Goal: Check status: Check status

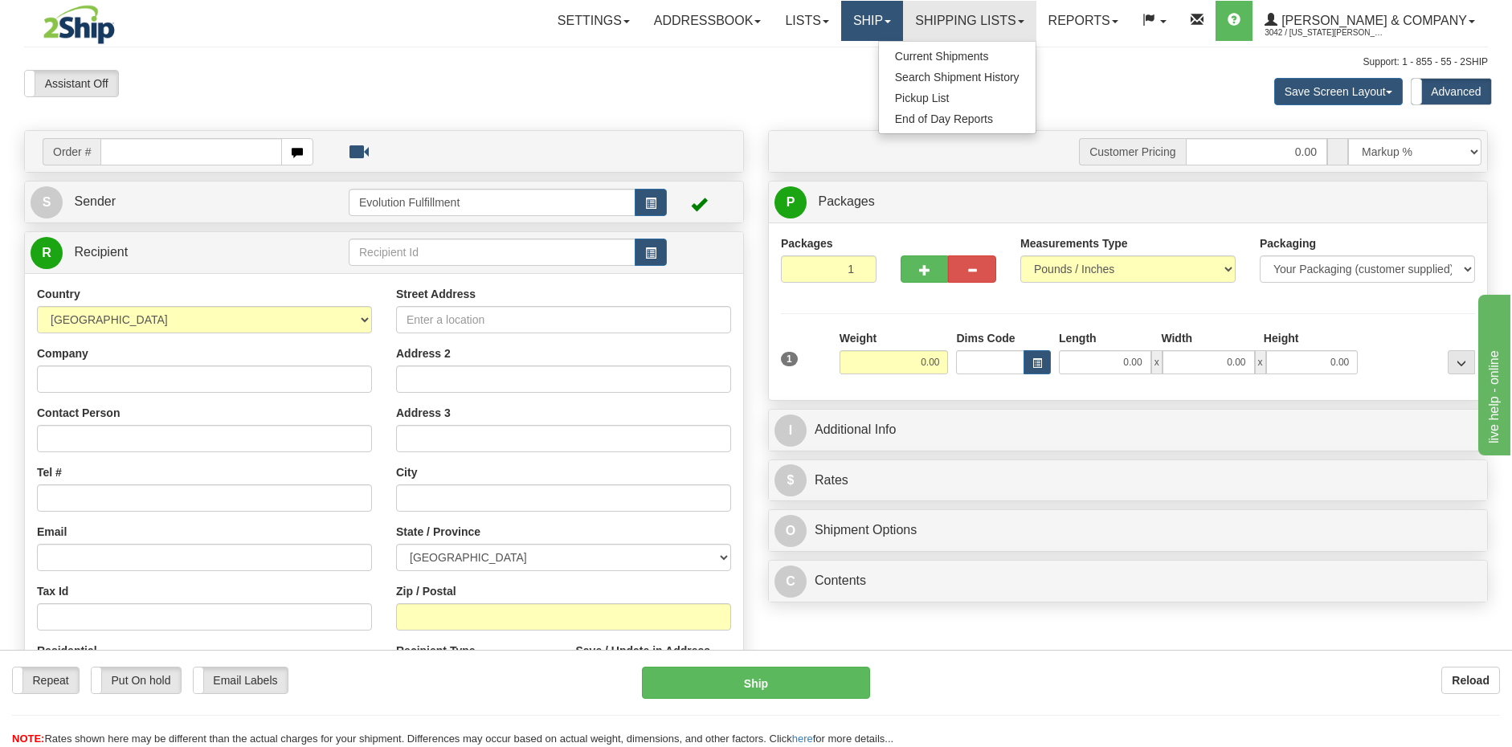
click at [903, 17] on link "Ship" at bounding box center [872, 21] width 62 height 40
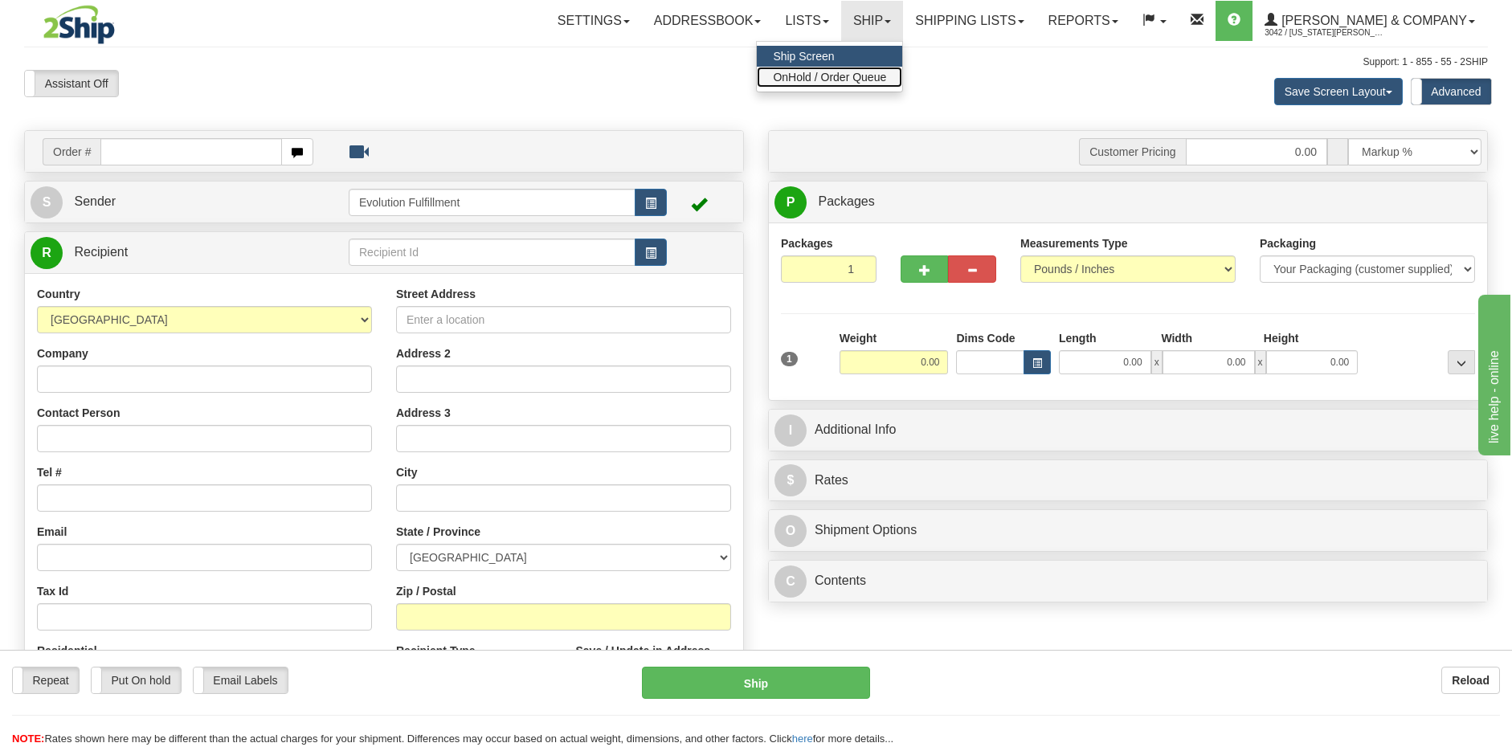
click at [886, 71] on span "OnHold / Order Queue" at bounding box center [829, 77] width 113 height 13
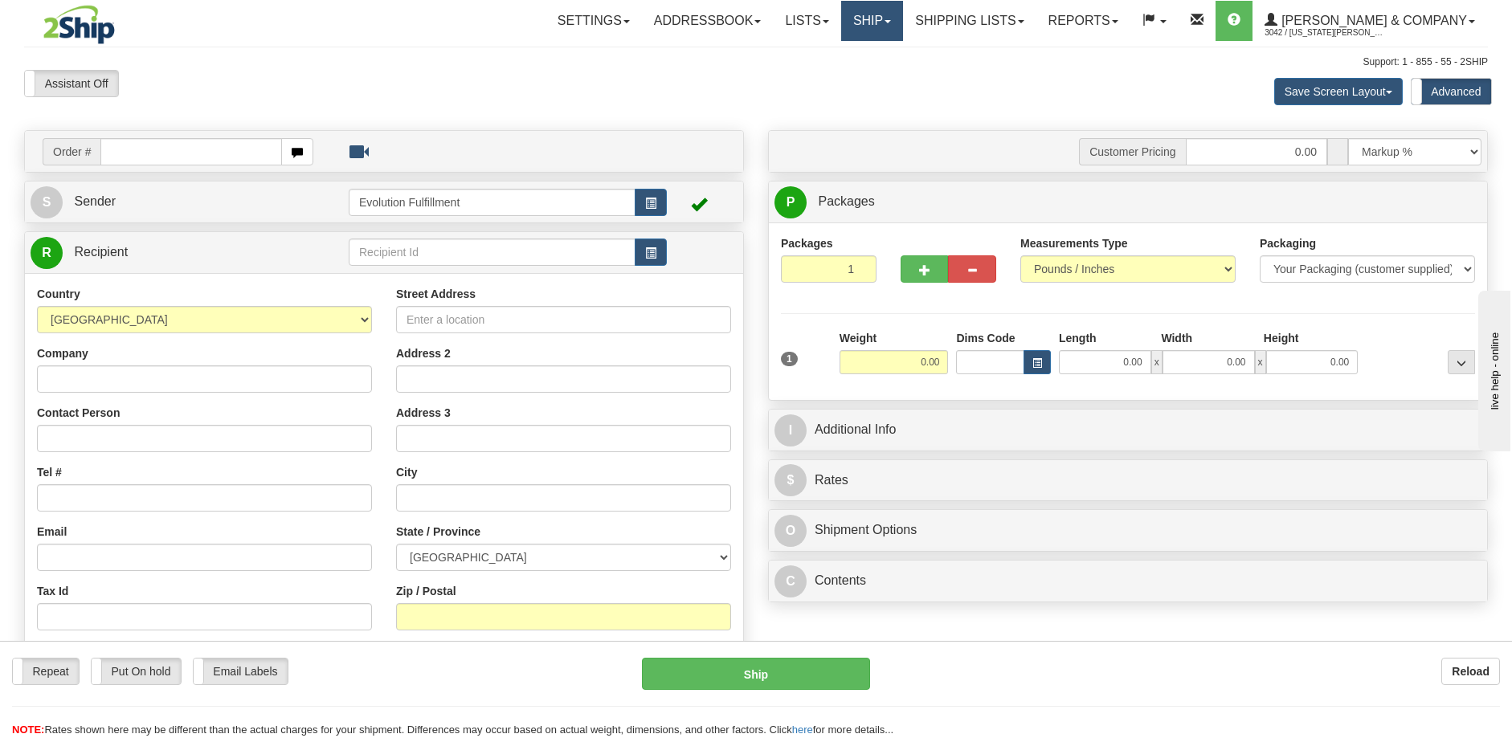
click at [903, 23] on link "Ship" at bounding box center [872, 21] width 62 height 40
click at [902, 68] on link "OnHold / Order Queue" at bounding box center [829, 77] width 145 height 21
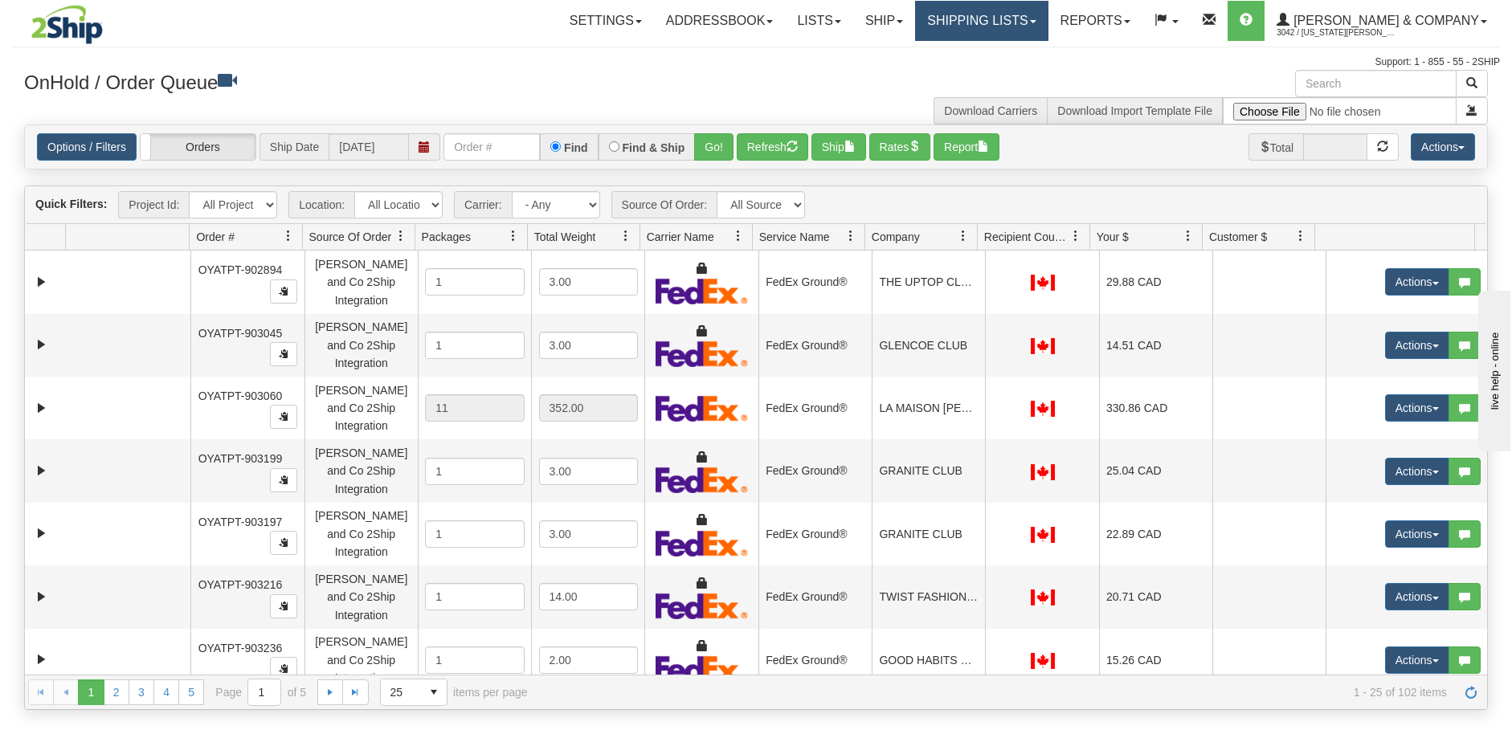
click at [1025, 27] on link "Shipping lists" at bounding box center [981, 21] width 133 height 40
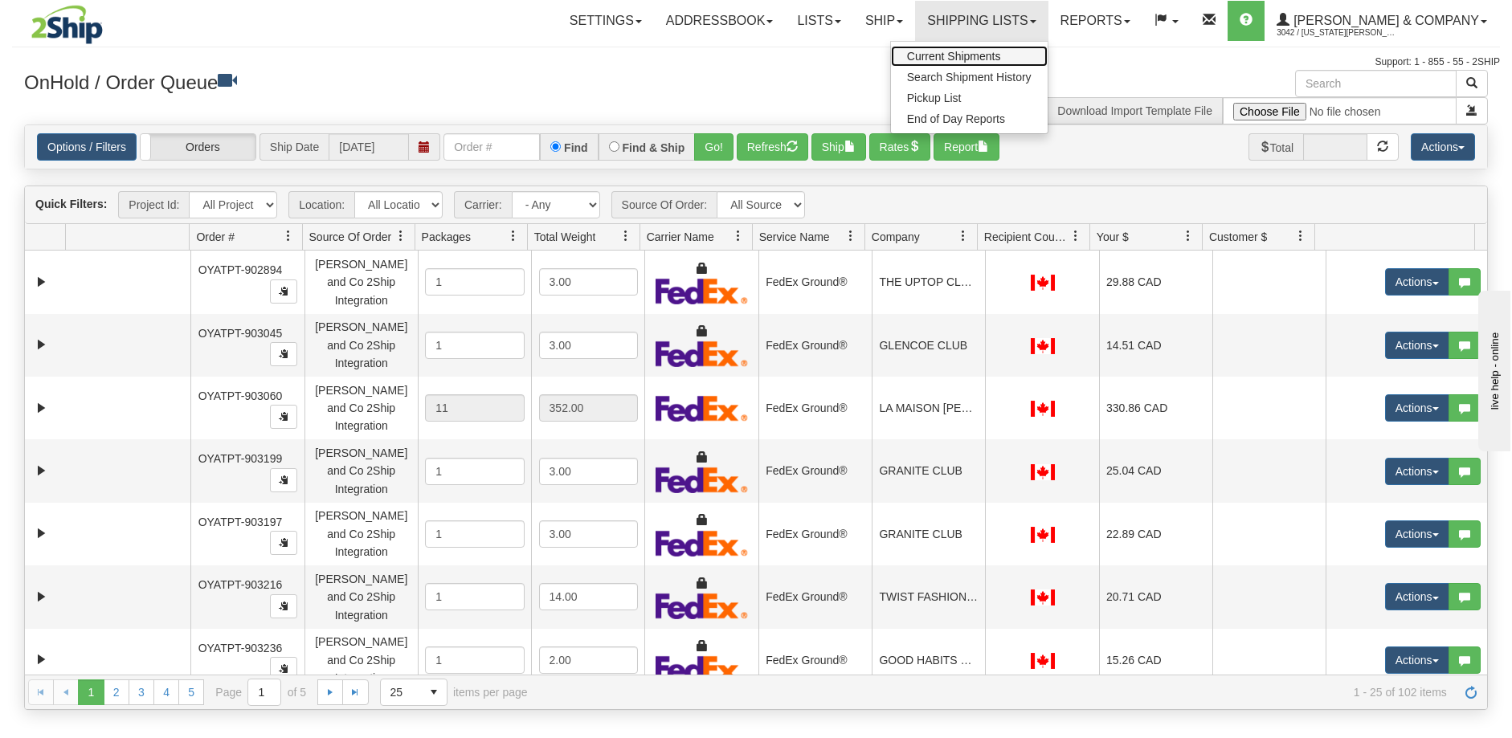
click at [1001, 50] on span "Current Shipments" at bounding box center [954, 56] width 94 height 13
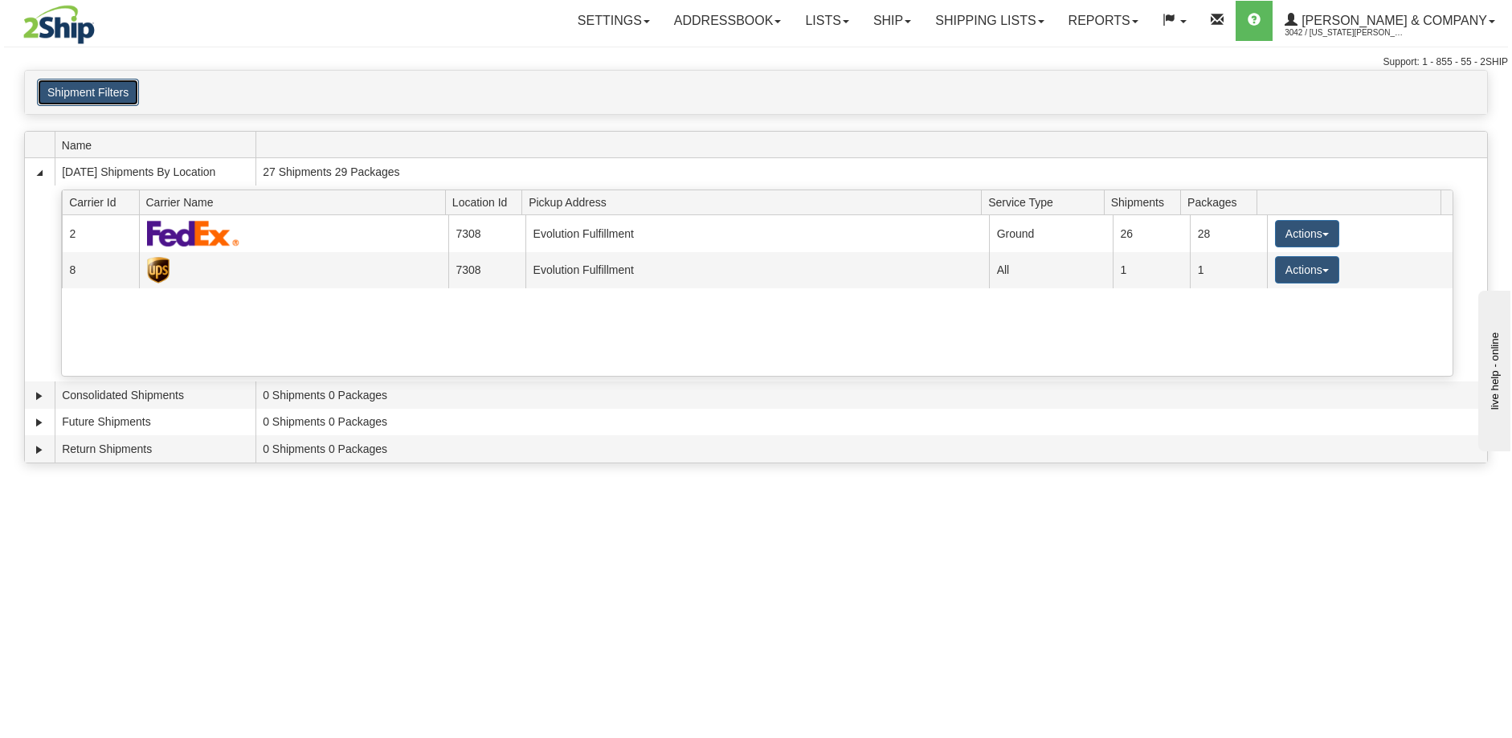
click at [104, 95] on button "Shipment Filters" at bounding box center [88, 92] width 102 height 27
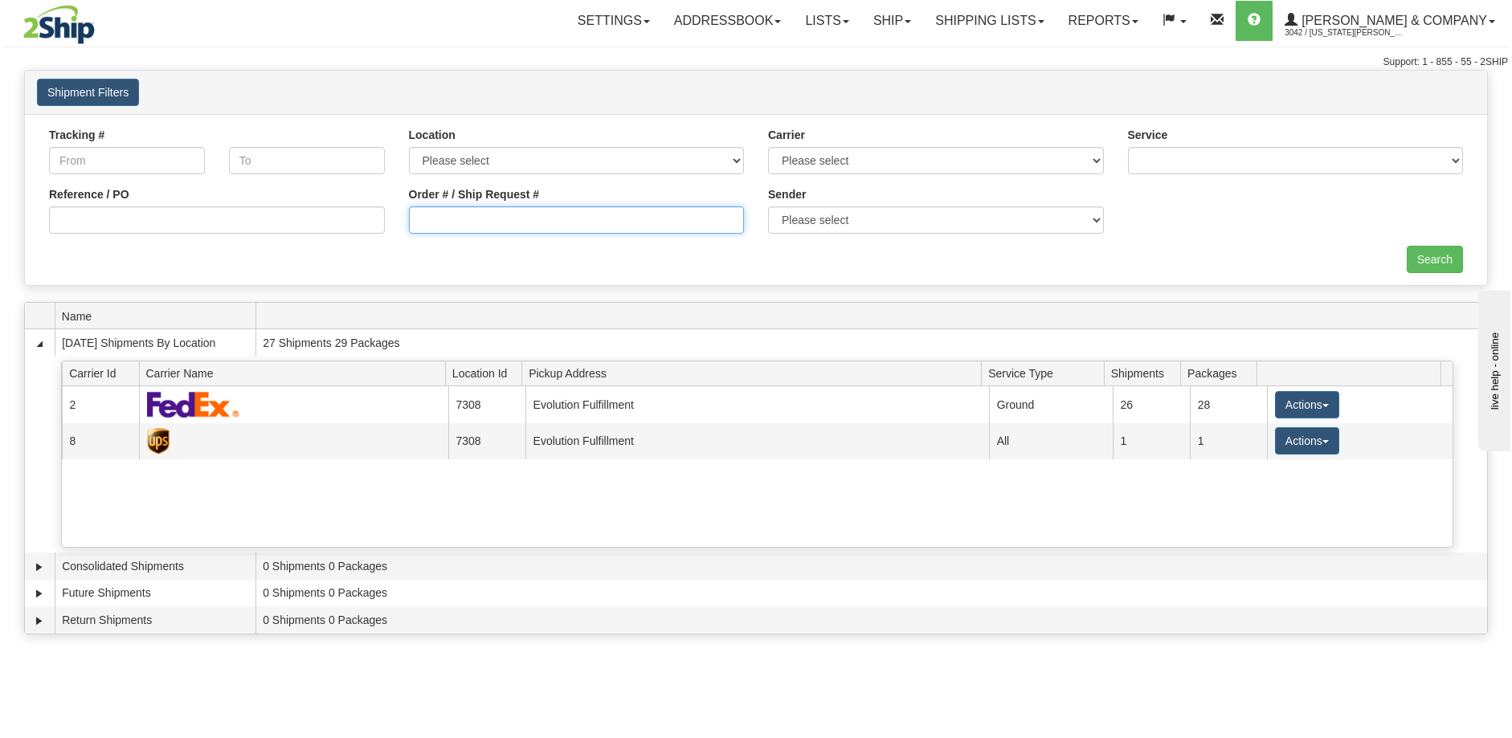
click at [541, 219] on input "Order # / Ship Request #" at bounding box center [577, 220] width 336 height 27
paste input "OYATPT-904183"
type input "OYATPT-904183"
click at [1418, 259] on input "Search" at bounding box center [1435, 259] width 56 height 27
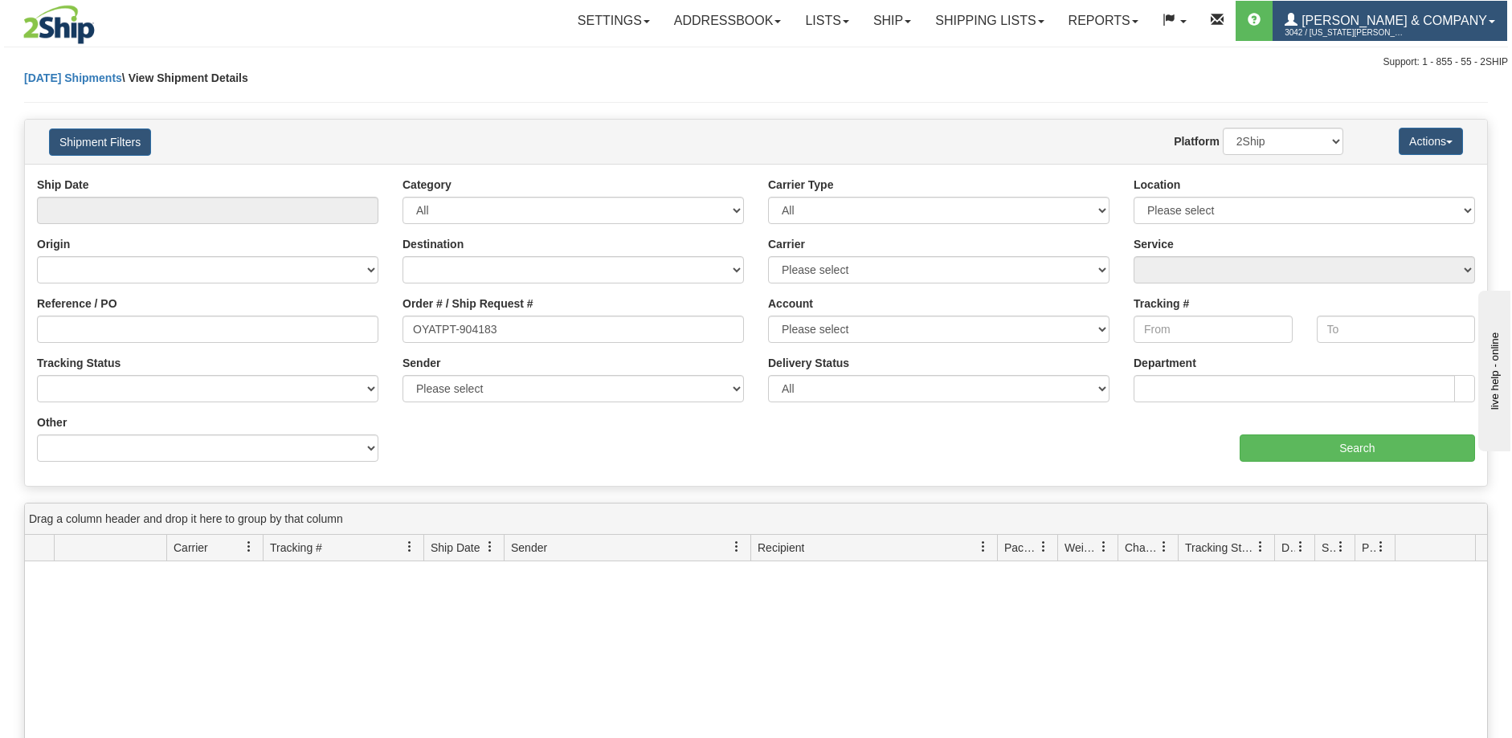
click at [1415, 14] on span "[PERSON_NAME] & Company" at bounding box center [1393, 21] width 190 height 14
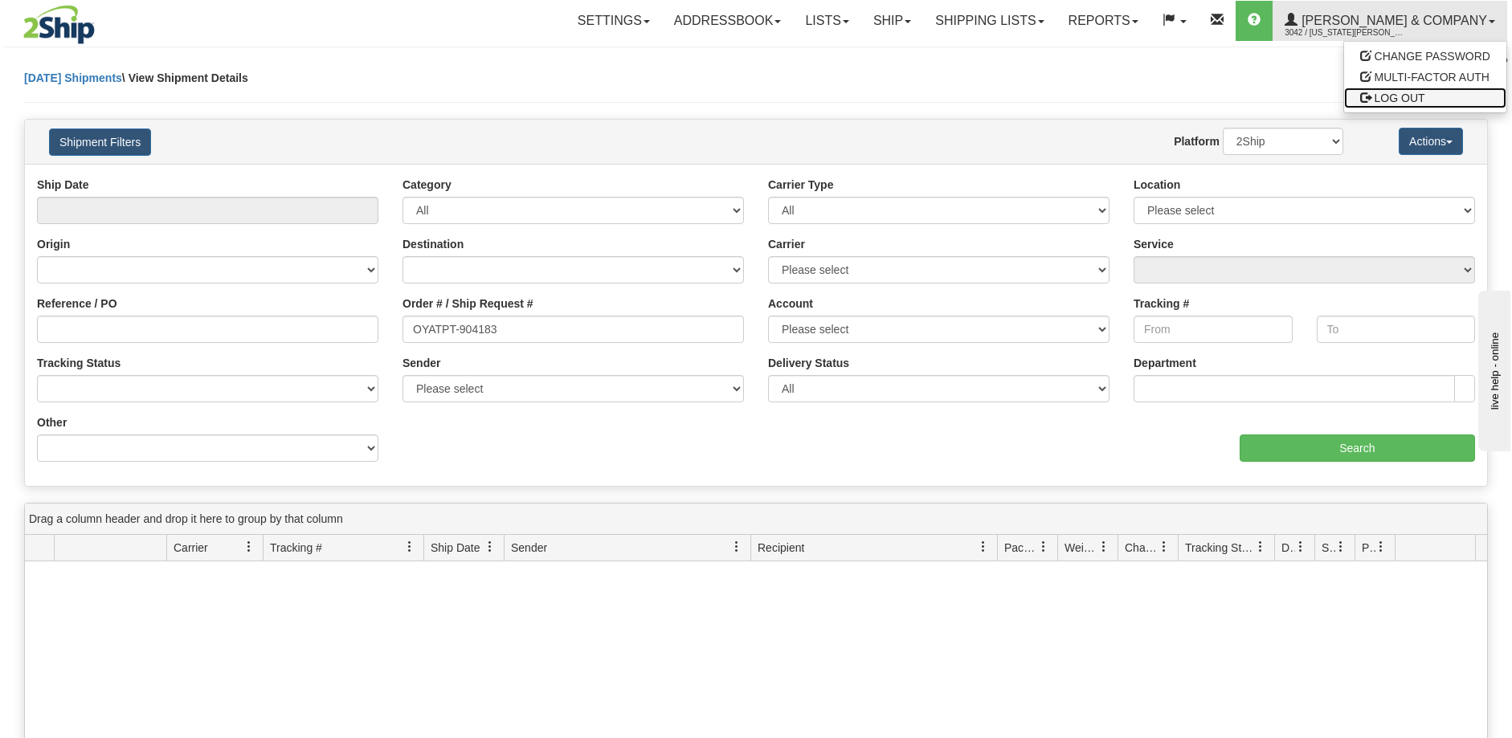
click at [1399, 96] on span "LOG OUT" at bounding box center [1400, 98] width 51 height 13
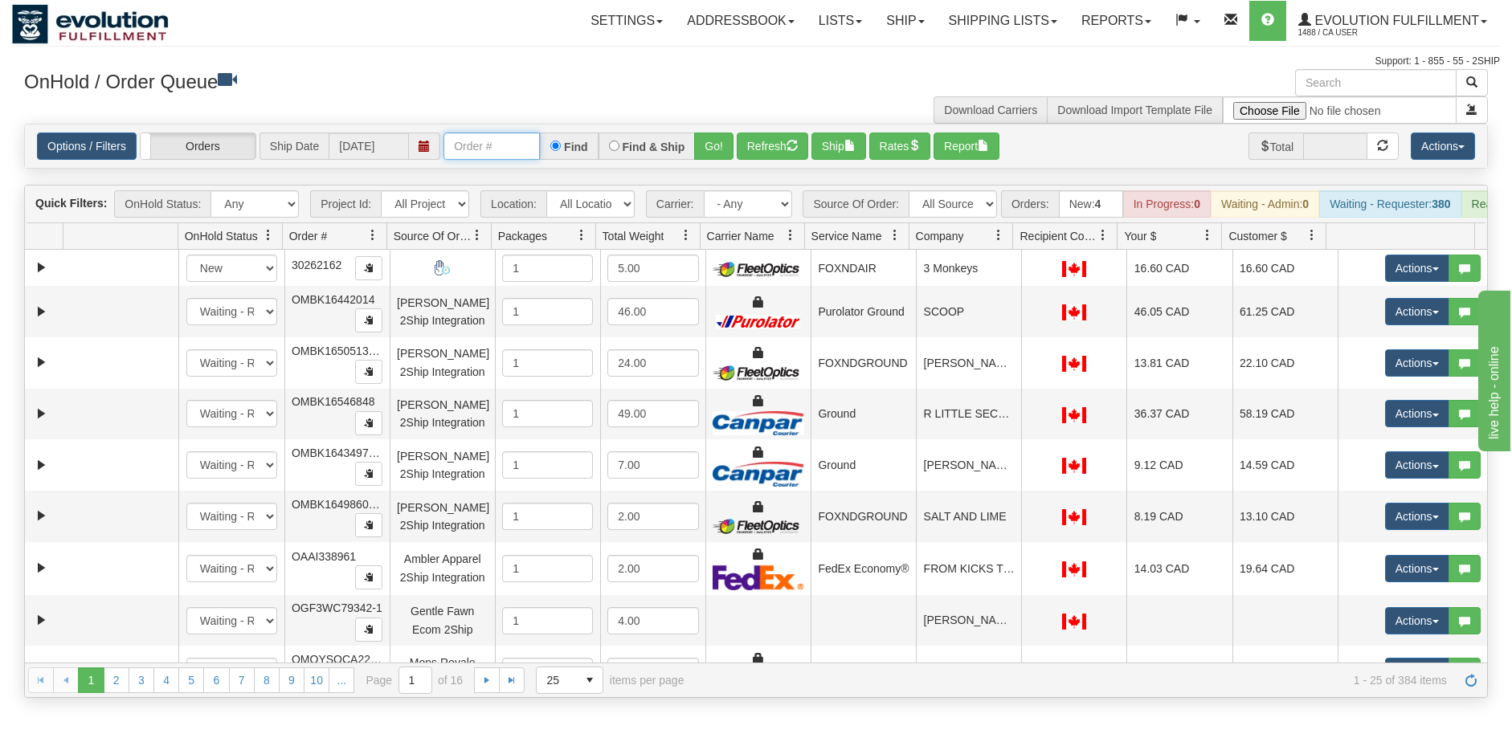
click at [481, 144] on input "text" at bounding box center [492, 146] width 96 height 27
paste input "OYATPT-904183"
type input "OYATPT-904183"
